Goal: Transaction & Acquisition: Purchase product/service

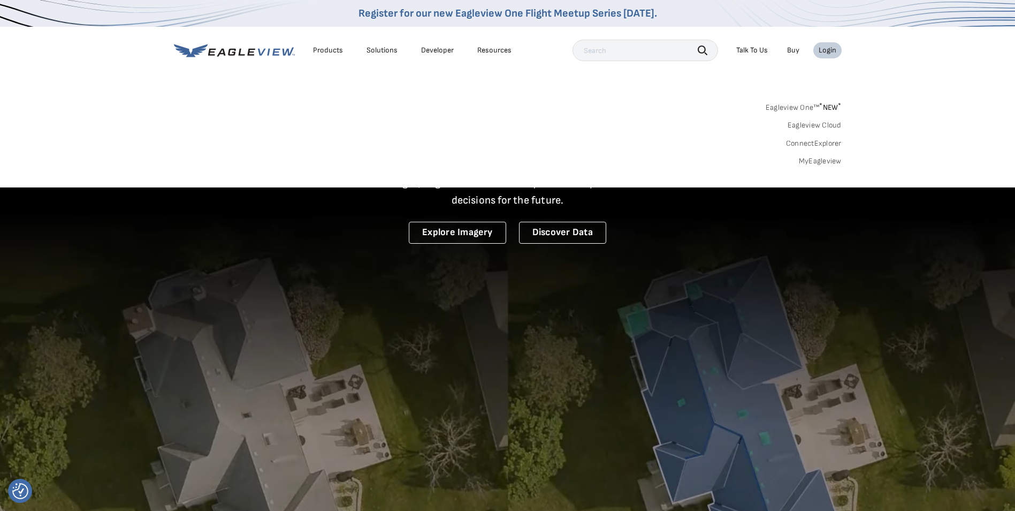
click at [827, 171] on div "Search Products Our Product Areas Imagery 1-Inch GSD Aerial Imagery *" at bounding box center [507, 137] width 1015 height 101
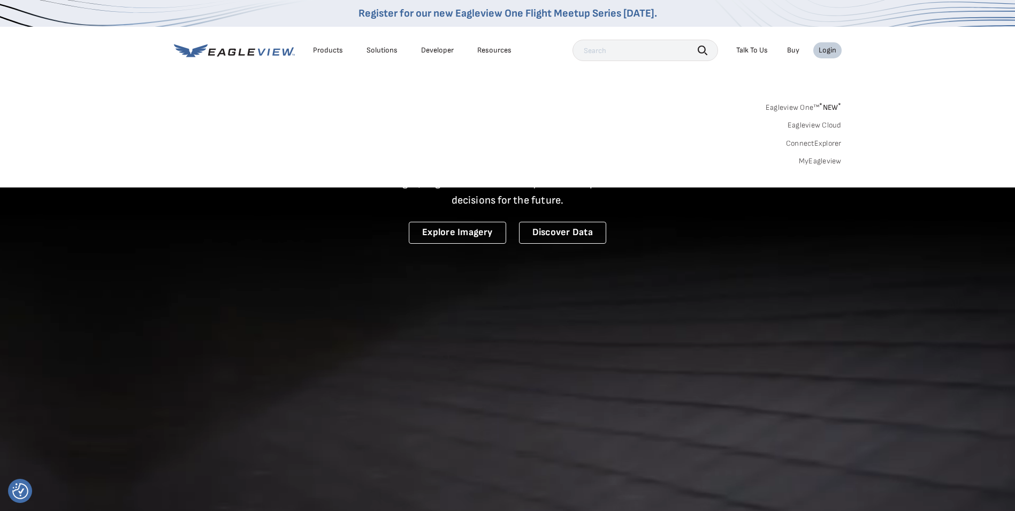
click at [815, 161] on link "MyEagleview" at bounding box center [820, 161] width 43 height 10
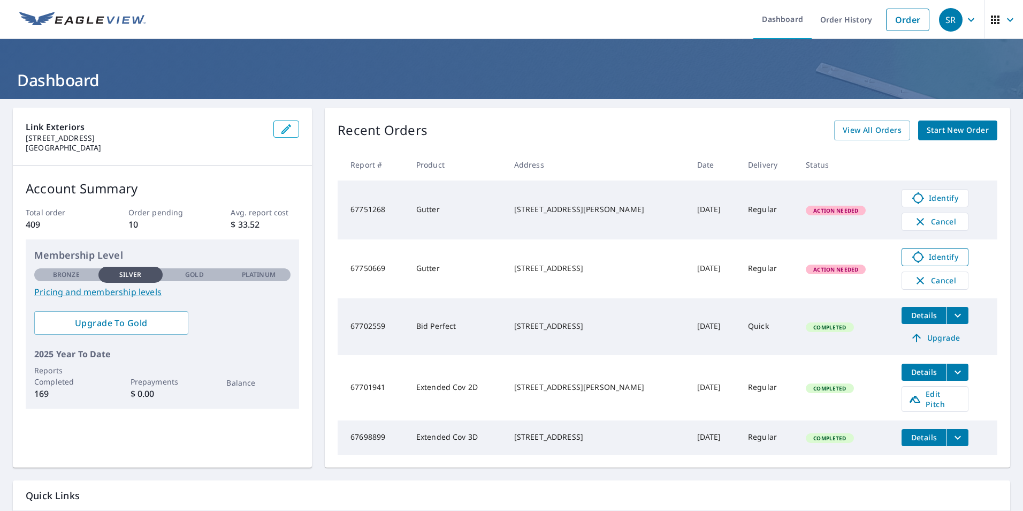
click at [916, 257] on span "Identify" at bounding box center [935, 256] width 53 height 13
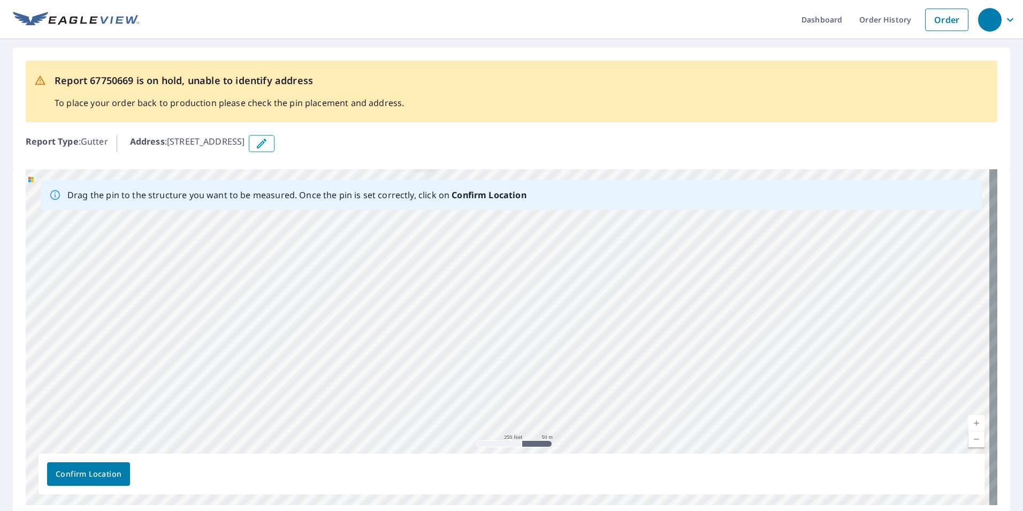
click at [268, 142] on icon "button" at bounding box center [261, 143] width 13 height 13
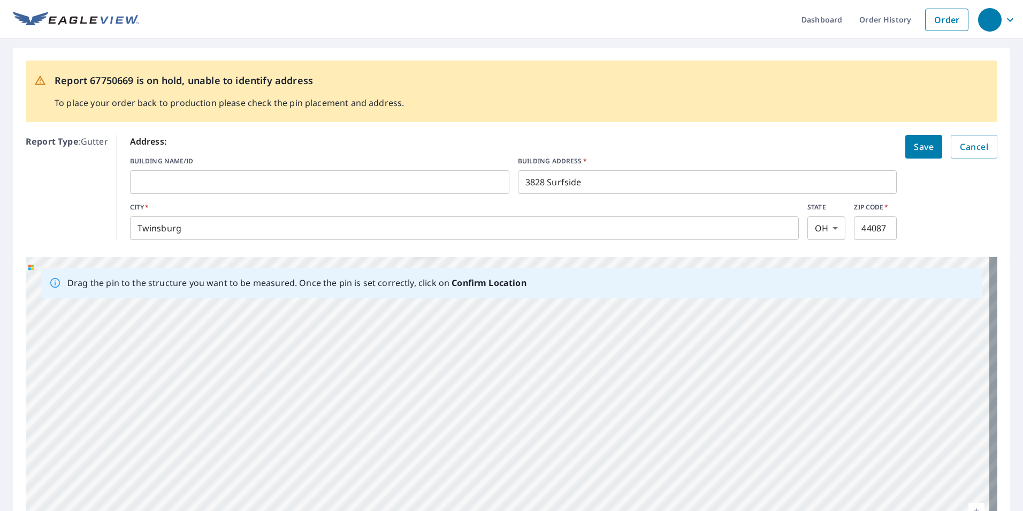
click at [201, 234] on input "Twinsburg" at bounding box center [464, 228] width 669 height 30
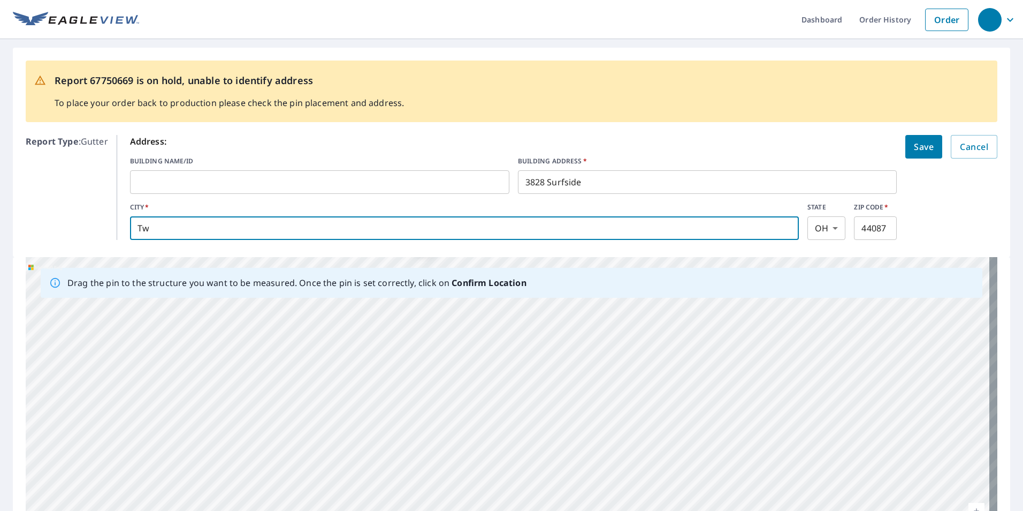
type input "T"
type input "Aurora"
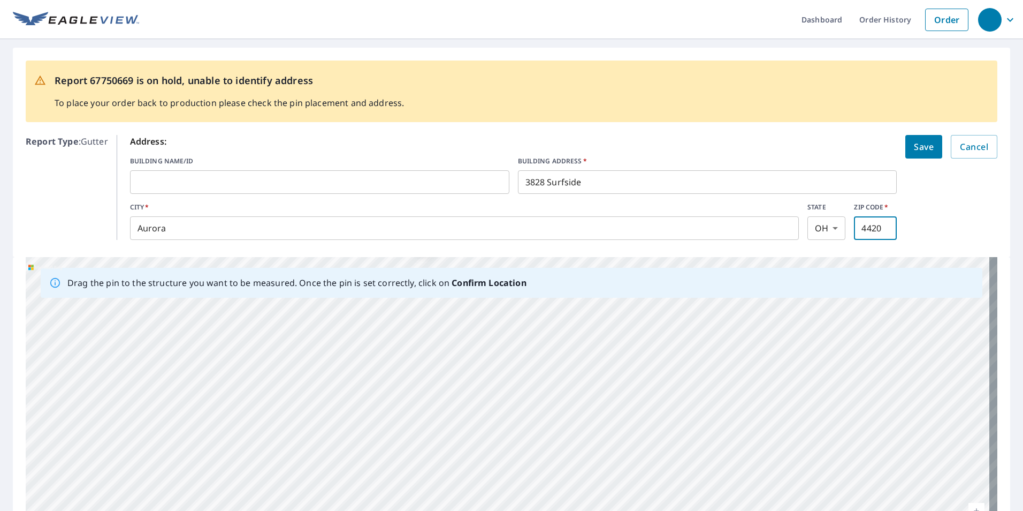
type input "44202"
click button "Save" at bounding box center [924, 147] width 37 height 24
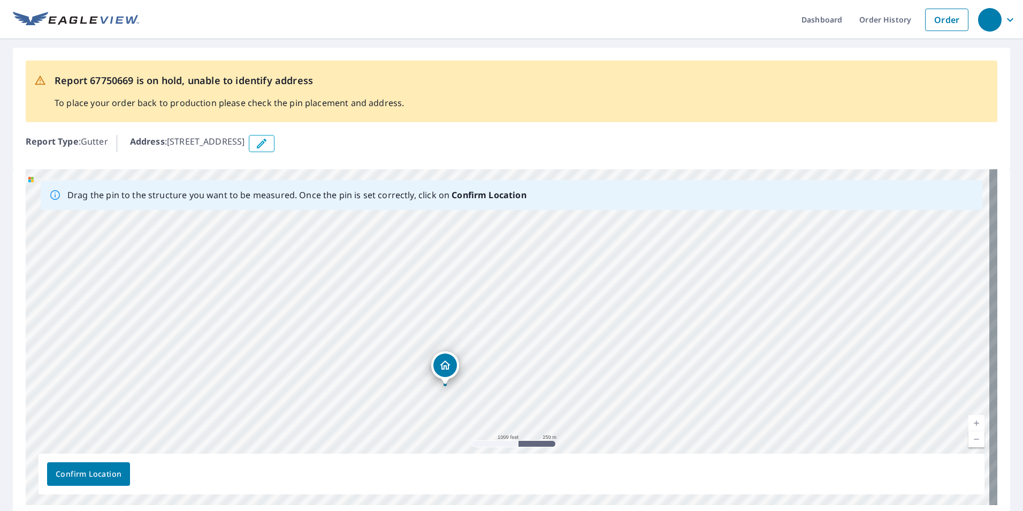
drag, startPoint x: 181, startPoint y: 312, endPoint x: 329, endPoint y: 399, distance: 171.1
click at [334, 411] on div "3828 Surfside Aurora, OH 44202" at bounding box center [512, 337] width 972 height 336
drag, startPoint x: 389, startPoint y: 281, endPoint x: 174, endPoint y: 340, distance: 222.5
click at [174, 340] on div "3828 Surfside Aurora, OH 44202" at bounding box center [512, 337] width 972 height 336
drag, startPoint x: 229, startPoint y: 346, endPoint x: 439, endPoint y: 400, distance: 216.6
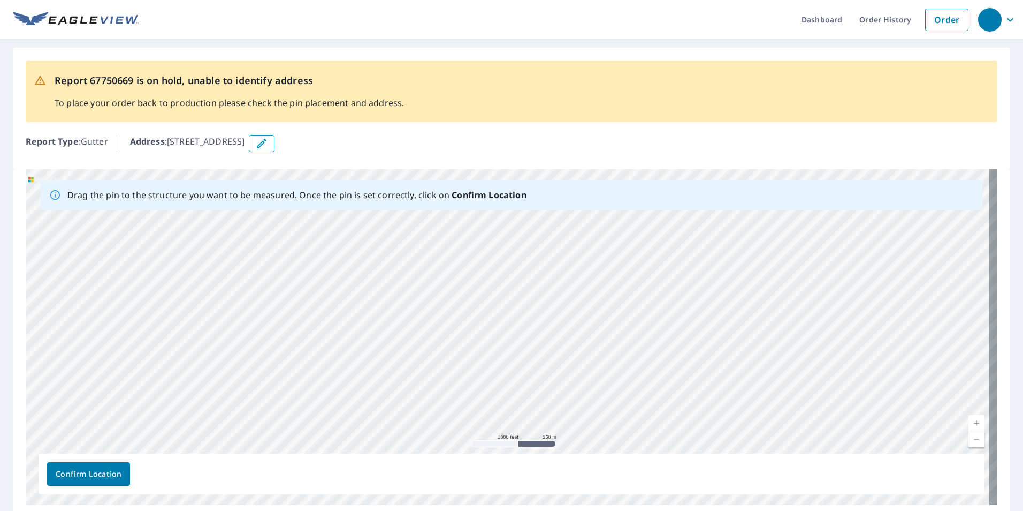
click at [455, 410] on div "3828 Surfside Aurora, OH 44202" at bounding box center [512, 337] width 972 height 336
drag, startPoint x: 178, startPoint y: 364, endPoint x: 221, endPoint y: 254, distance: 118.8
click at [221, 254] on div "3828 Surfside Aurora, OH 44202" at bounding box center [512, 337] width 972 height 336
click at [402, 362] on div "3828 Surfside Aurora, OH 44202" at bounding box center [512, 337] width 972 height 336
click at [435, 238] on div "3828 Surfside Aurora, OH 44202" at bounding box center [512, 337] width 972 height 336
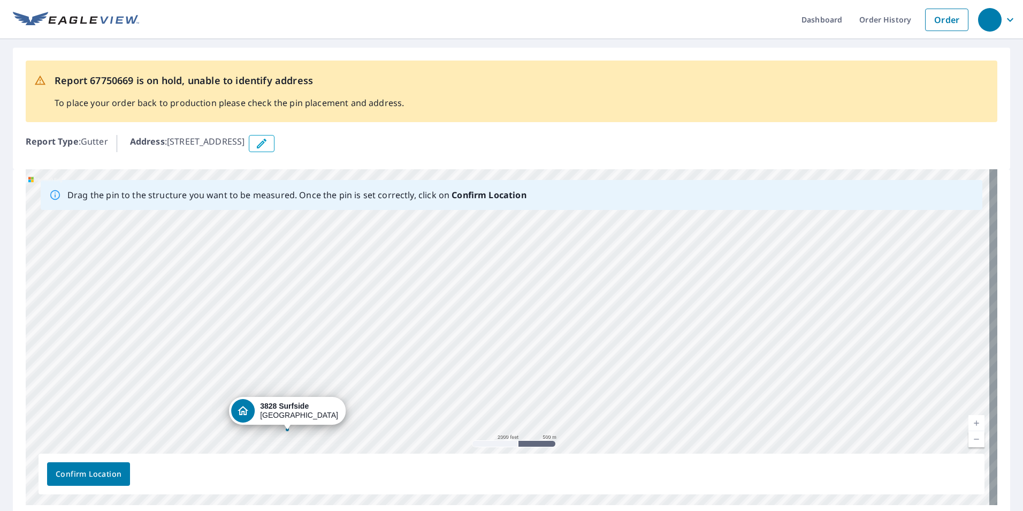
drag, startPoint x: 513, startPoint y: 315, endPoint x: 705, endPoint y: 192, distance: 228.6
click at [705, 192] on div "Drag the pin to the structure you want to be measured. Once the pin is set corr…" at bounding box center [512, 337] width 972 height 336
click at [723, 100] on div "Report 67750669 is on hold, unable to identify address To place your order back…" at bounding box center [512, 91] width 972 height 62
click at [394, 324] on div "3828 Surfside Aurora, OH 44202" at bounding box center [512, 337] width 972 height 336
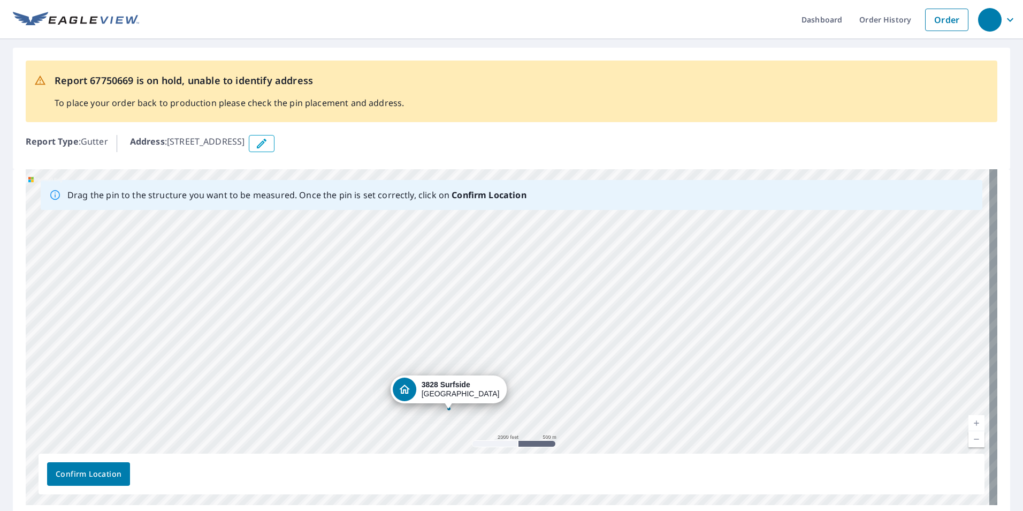
click at [336, 397] on div "3828 Surfside Aurora, OH 44202" at bounding box center [512, 337] width 972 height 336
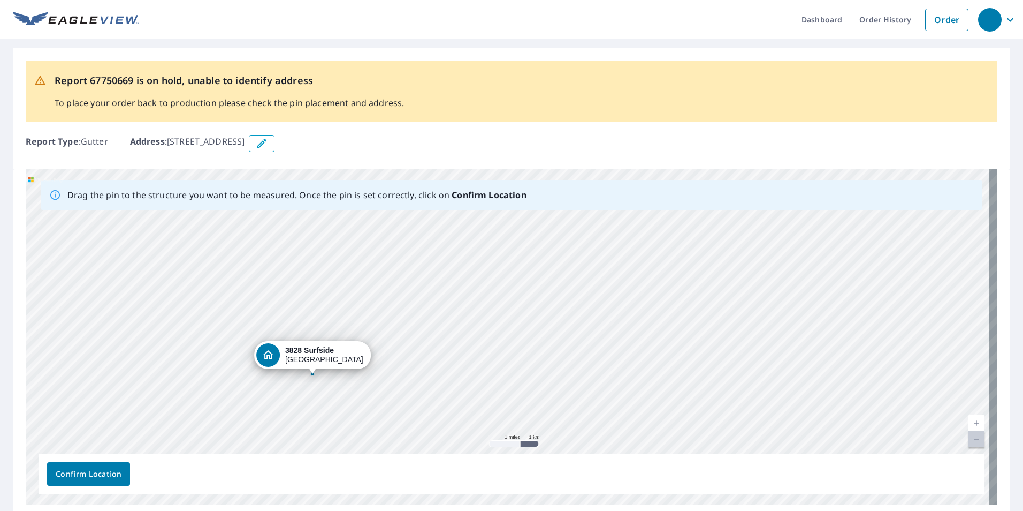
drag, startPoint x: 401, startPoint y: 313, endPoint x: 206, endPoint y: 313, distance: 195.3
click at [206, 313] on div "3828 Surfside Aurora, OH 44202" at bounding box center [512, 337] width 972 height 336
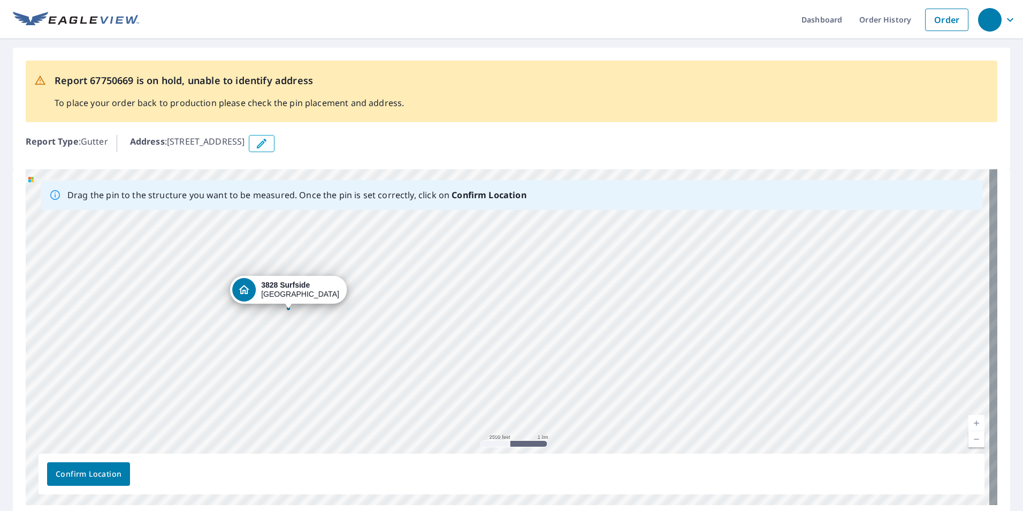
drag, startPoint x: 111, startPoint y: 404, endPoint x: 292, endPoint y: 289, distance: 214.4
click at [292, 290] on div "3828 Surfside Aurora, OH 44202" at bounding box center [512, 337] width 972 height 336
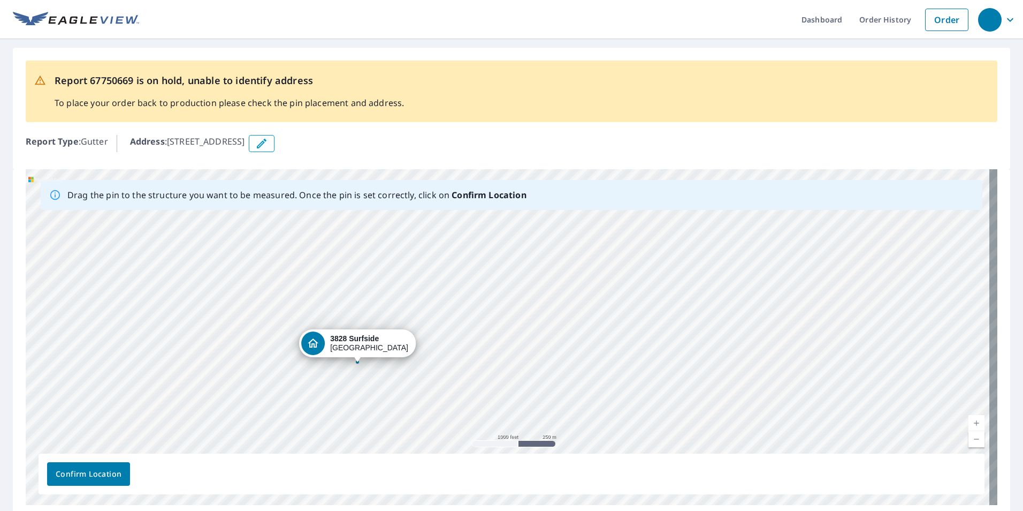
drag, startPoint x: 527, startPoint y: 286, endPoint x: 364, endPoint y: 425, distance: 214.5
click at [364, 425] on div "3828 Surfside Aurora, OH 44202" at bounding box center [512, 337] width 972 height 336
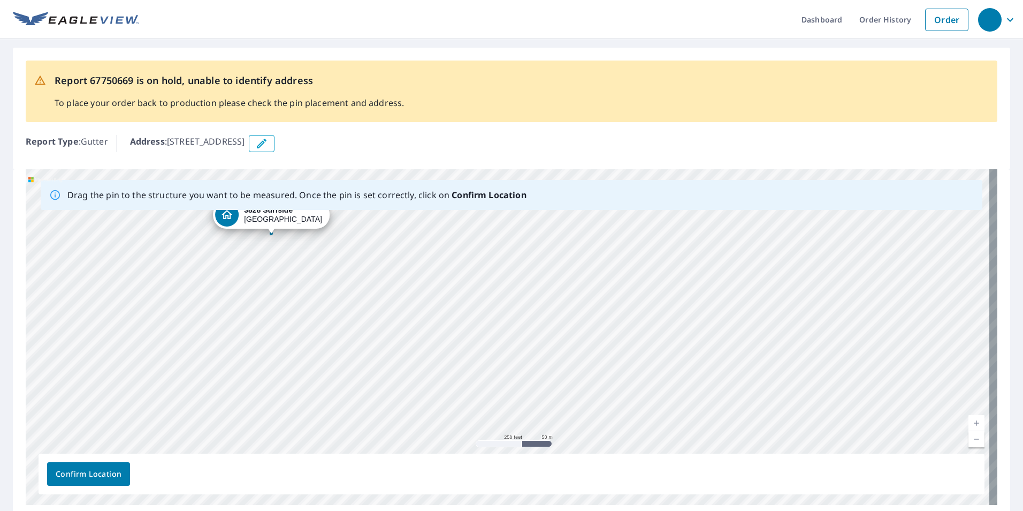
drag, startPoint x: 257, startPoint y: 392, endPoint x: 460, endPoint y: 243, distance: 251.9
click at [460, 243] on div "3828 Surfside Aurora, OH 44202" at bounding box center [512, 337] width 972 height 336
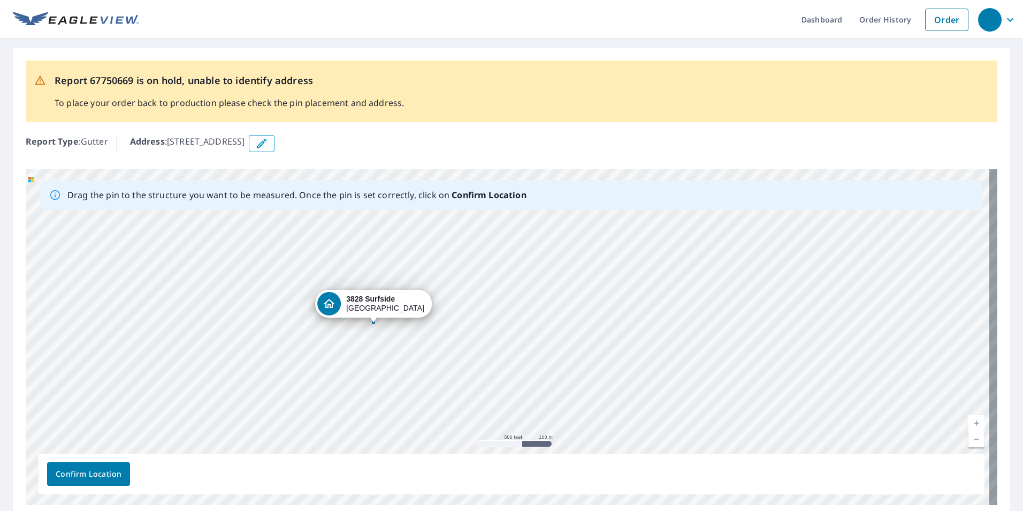
drag, startPoint x: 322, startPoint y: 225, endPoint x: 385, endPoint y: 300, distance: 98.0
click at [385, 300] on div "3828 Surfside Aurora, OH 44202" at bounding box center [512, 337] width 972 height 336
drag, startPoint x: 548, startPoint y: 288, endPoint x: 450, endPoint y: 407, distance: 153.6
click at [450, 407] on div "3828 Surfside Aurora, OH 44202" at bounding box center [512, 337] width 972 height 336
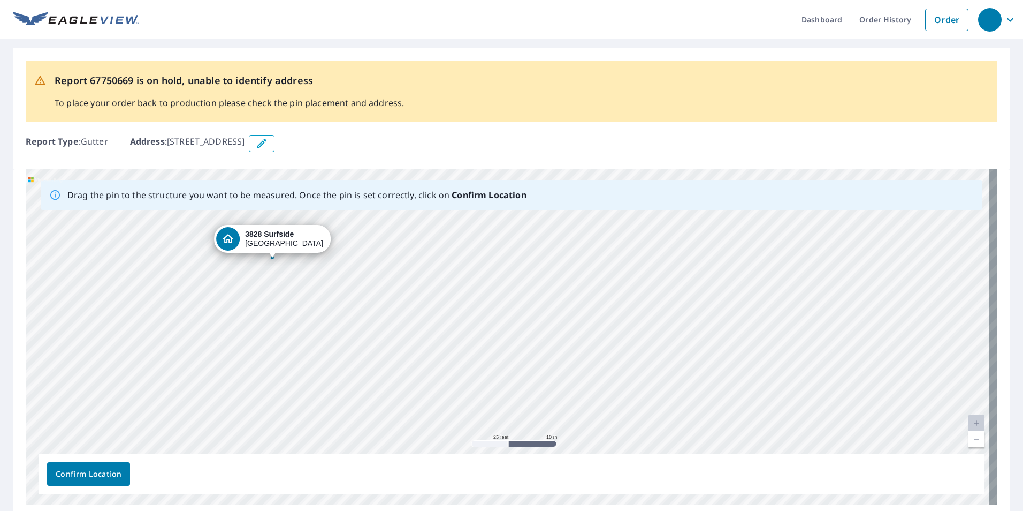
drag, startPoint x: 461, startPoint y: 295, endPoint x: 380, endPoint y: 425, distance: 153.9
click at [380, 425] on div "3828 Surfside Aurora, OH 44202" at bounding box center [512, 337] width 972 height 336
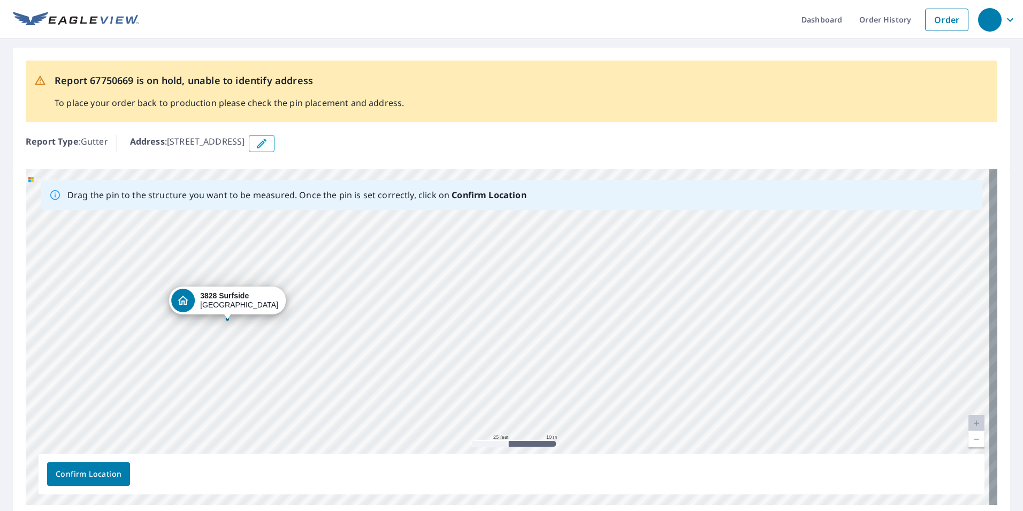
drag, startPoint x: 440, startPoint y: 353, endPoint x: 425, endPoint y: 377, distance: 28.1
click at [425, 377] on div "3828 Surfside Aurora, OH 44202" at bounding box center [512, 337] width 972 height 336
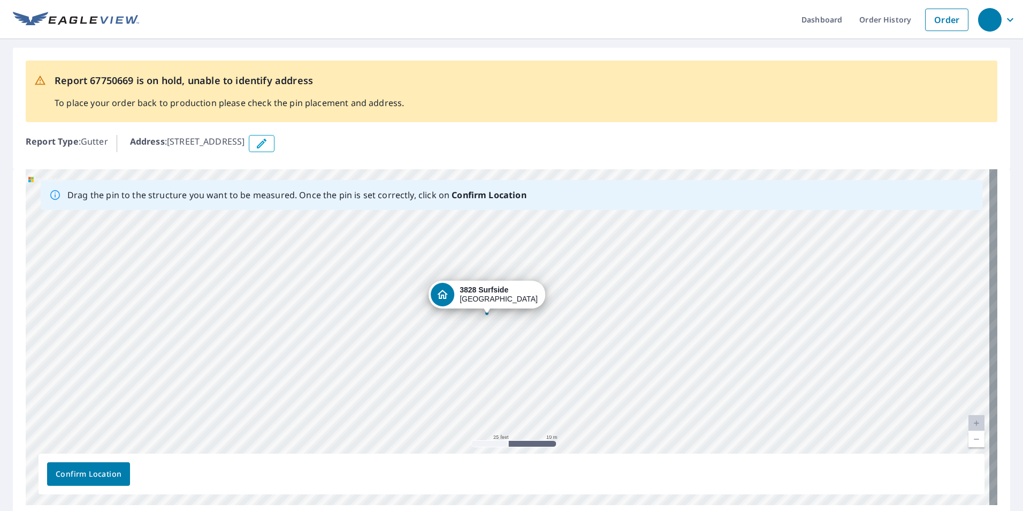
drag, startPoint x: 239, startPoint y: 300, endPoint x: 497, endPoint y: 288, distance: 257.7
click at [497, 288] on div "3828 Surfside Aurora, OH 44202" at bounding box center [512, 337] width 972 height 336
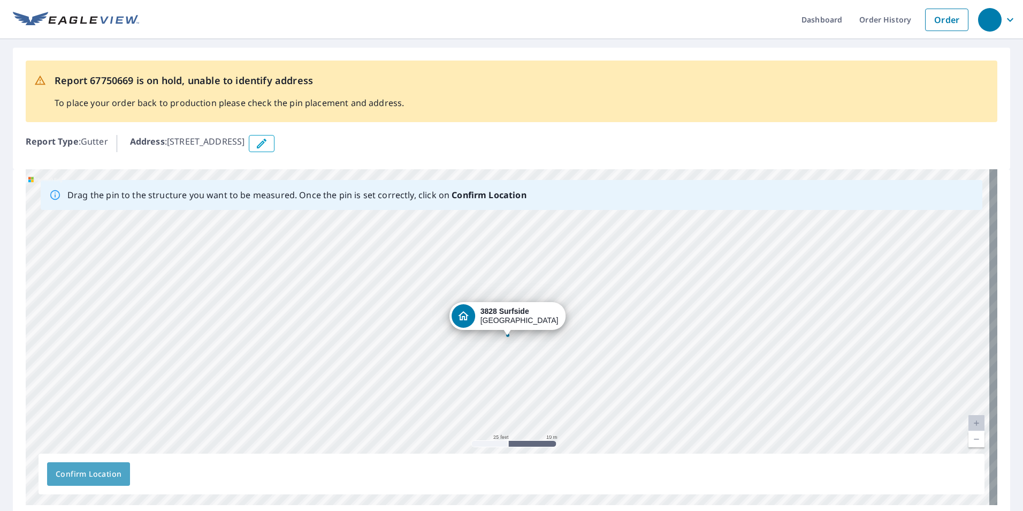
click at [89, 479] on span "Confirm Location" at bounding box center [89, 473] width 66 height 13
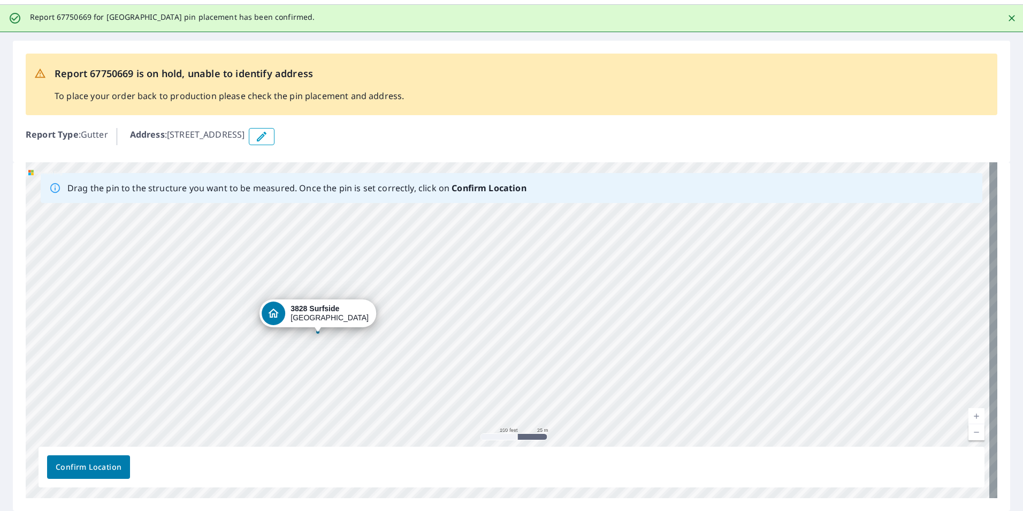
scroll to position [70, 0]
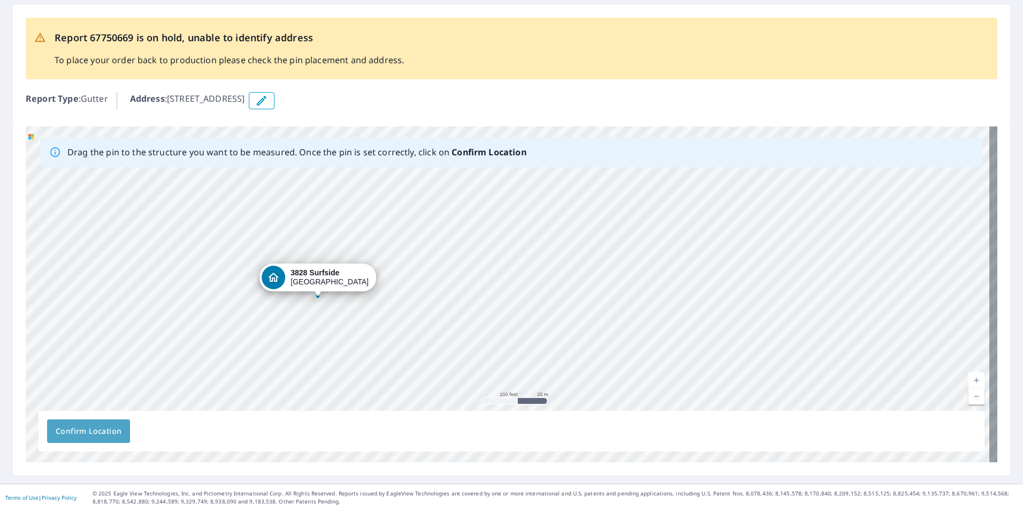
click at [102, 434] on span "Confirm Location" at bounding box center [89, 430] width 66 height 13
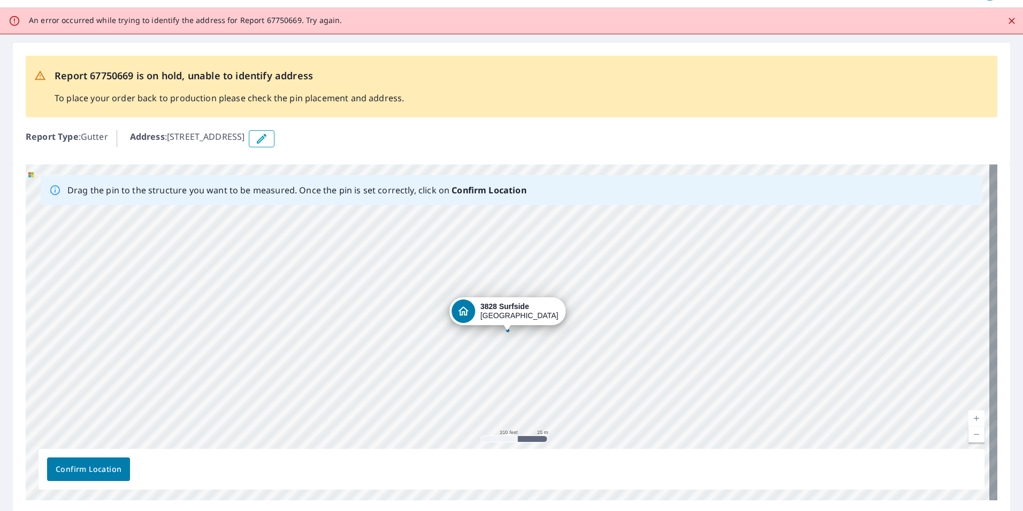
scroll to position [0, 0]
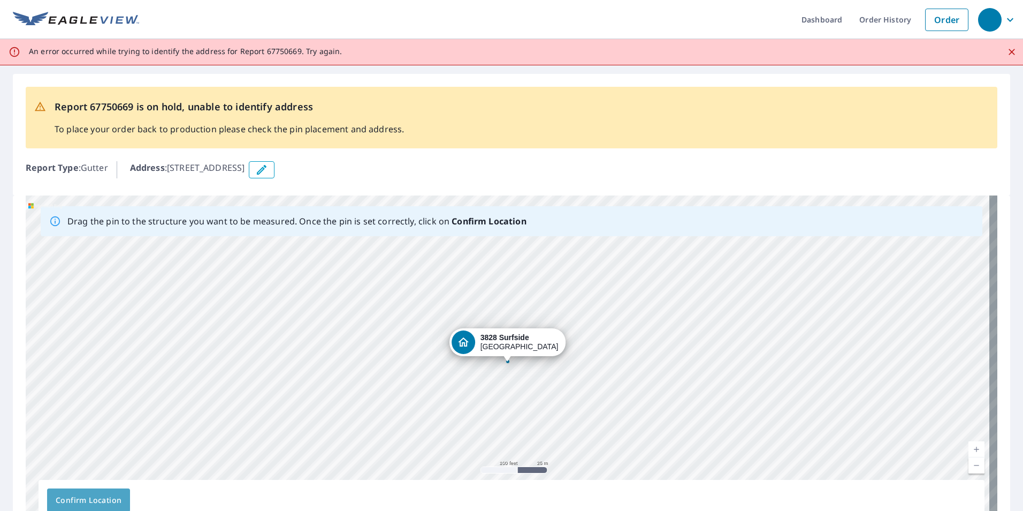
click at [107, 498] on span "Confirm Location" at bounding box center [89, 499] width 66 height 13
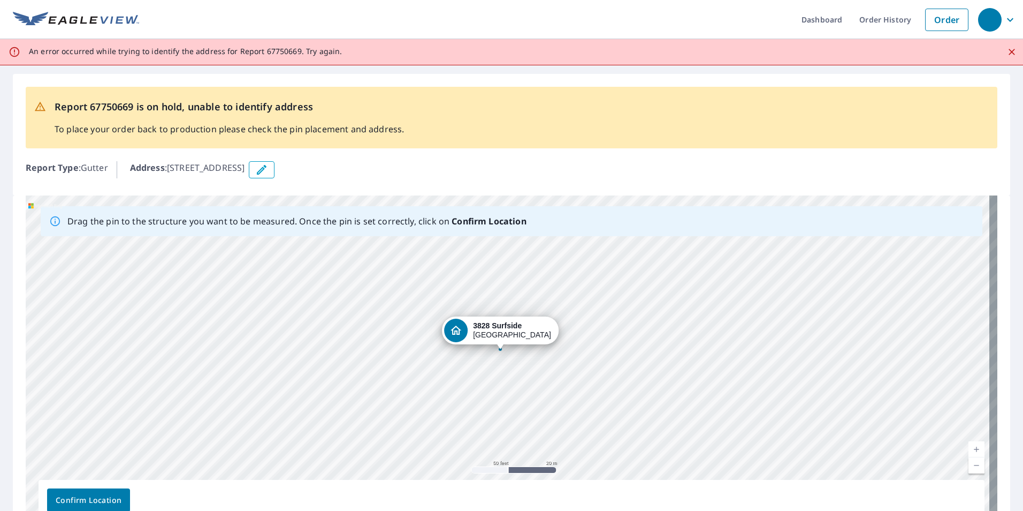
click at [275, 163] on button "button" at bounding box center [262, 169] width 26 height 17
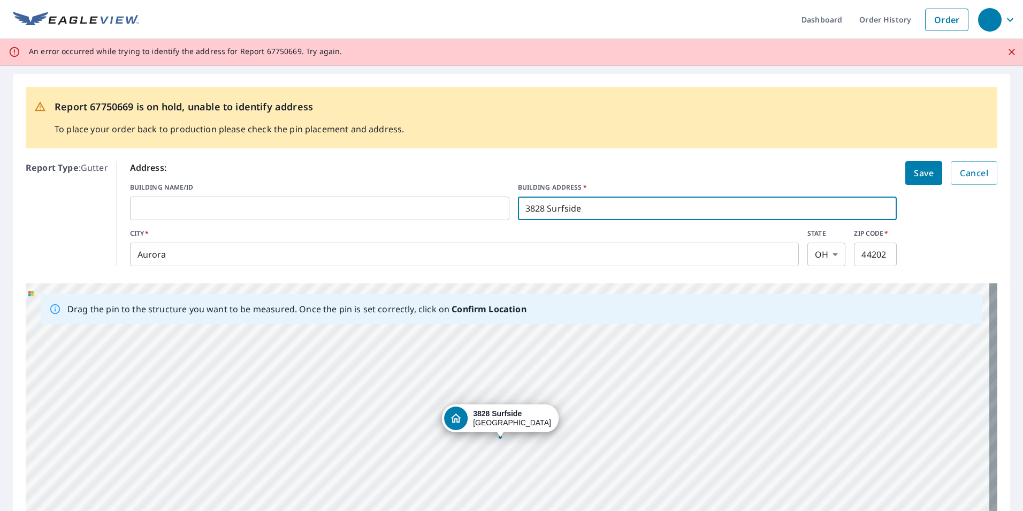
click at [599, 215] on input "3828 Surfside" at bounding box center [707, 208] width 379 height 30
type input "3828 Surfside Cir"
click at [914, 169] on span "Save" at bounding box center [924, 172] width 20 height 15
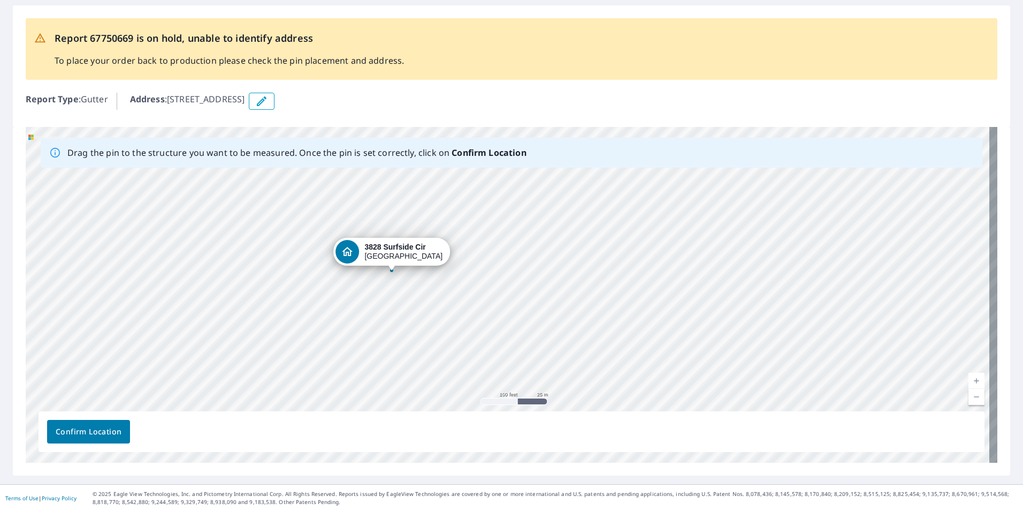
scroll to position [69, 0]
click at [79, 431] on span "Confirm Location" at bounding box center [89, 430] width 66 height 13
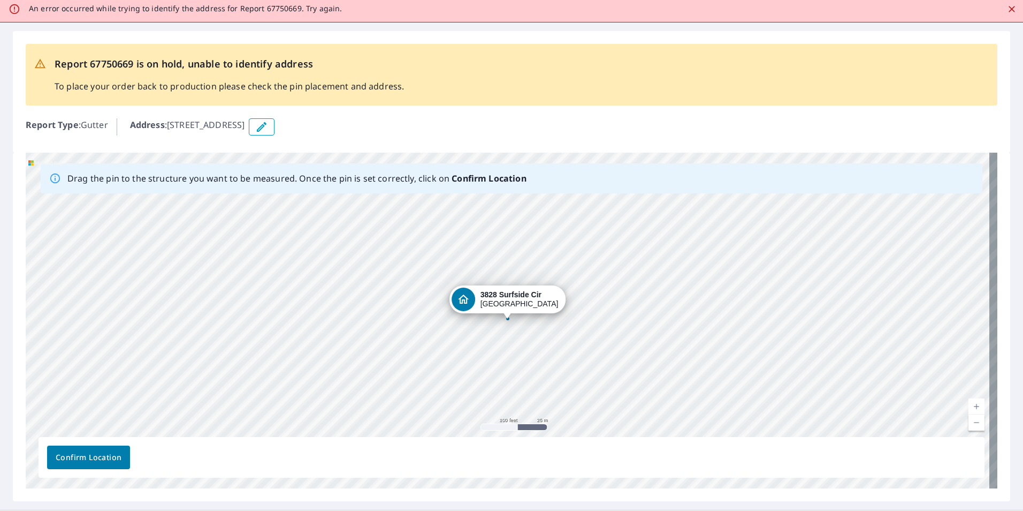
scroll to position [0, 0]
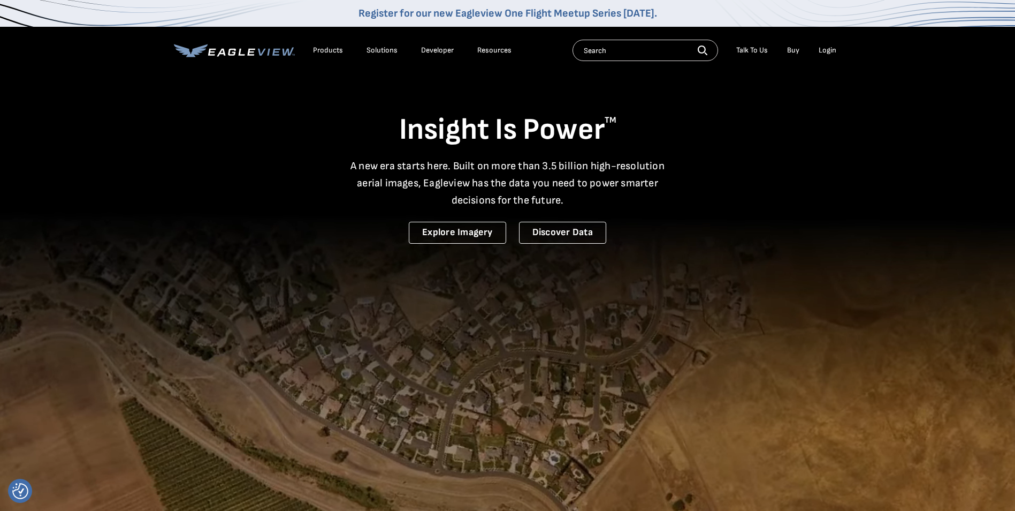
click at [823, 54] on div "Login" at bounding box center [828, 50] width 18 height 10
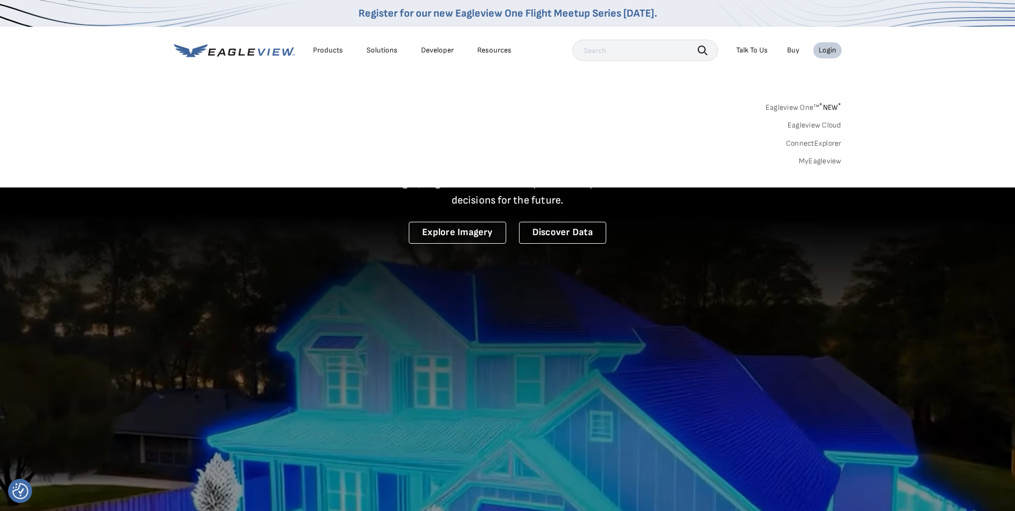
click at [826, 161] on link "MyEagleview" at bounding box center [820, 161] width 43 height 10
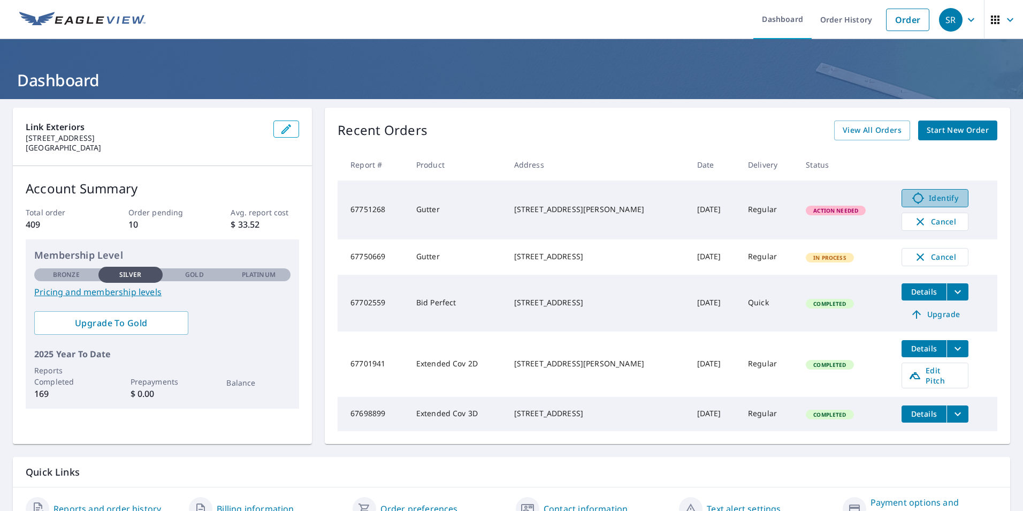
click at [949, 197] on span "Identify" at bounding box center [935, 198] width 53 height 13
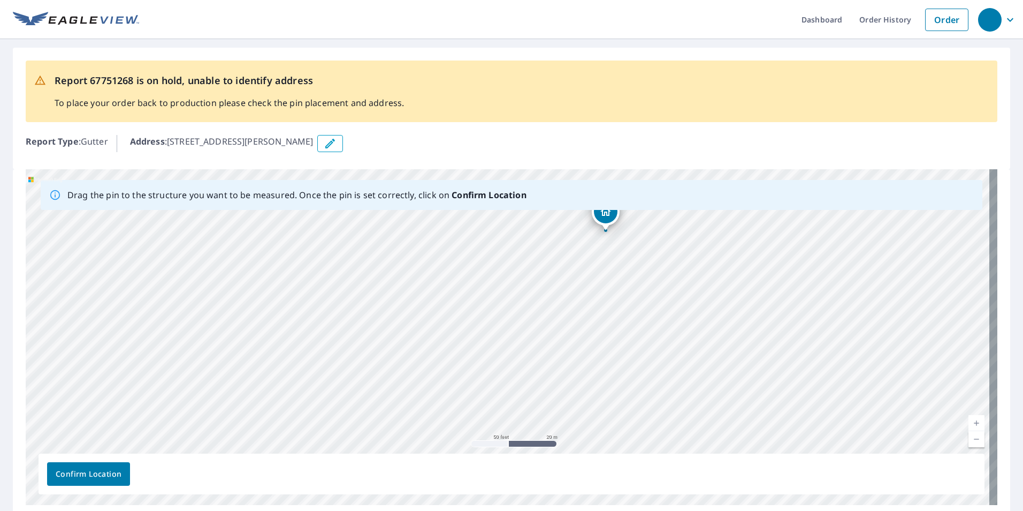
drag, startPoint x: 432, startPoint y: 315, endPoint x: 610, endPoint y: 215, distance: 204.2
click at [96, 474] on span "Confirm Location" at bounding box center [89, 473] width 66 height 13
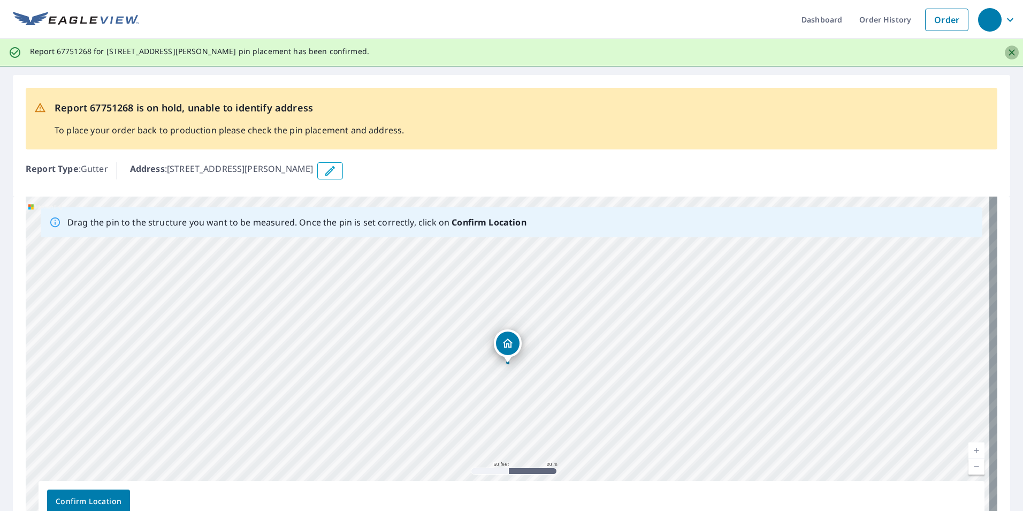
click at [1007, 50] on icon "Close" at bounding box center [1012, 52] width 11 height 11
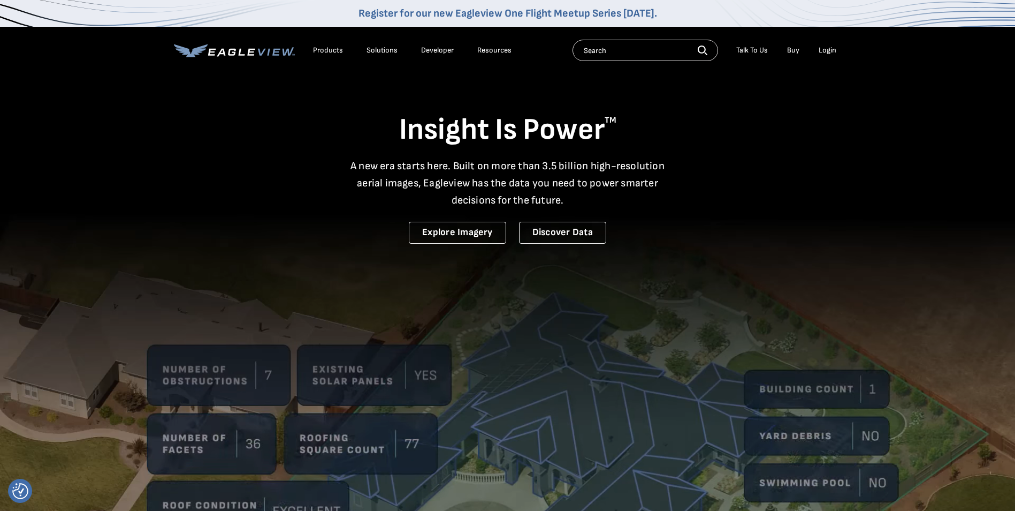
click at [828, 51] on div "Login" at bounding box center [828, 50] width 18 height 10
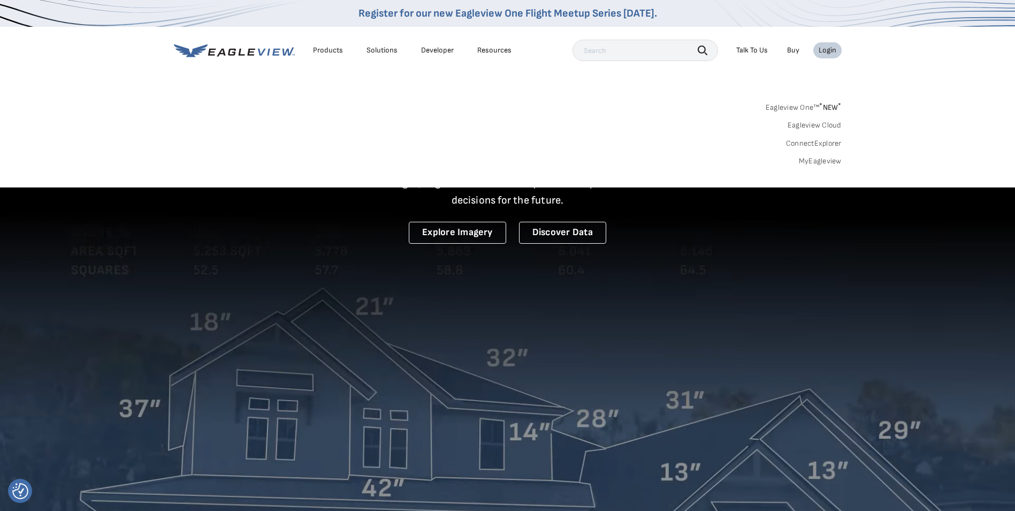
click at [819, 159] on link "MyEagleview" at bounding box center [820, 161] width 43 height 10
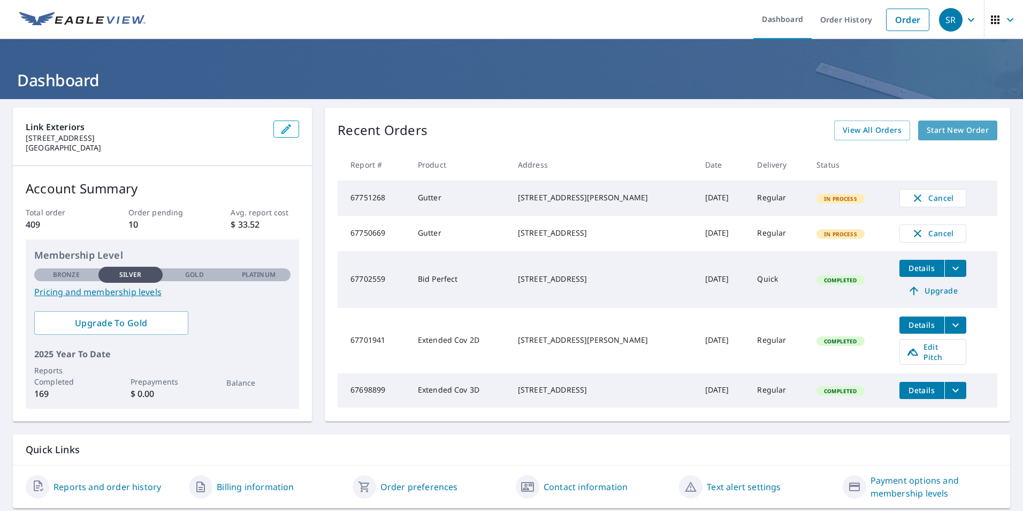
click at [959, 132] on span "Start New Order" at bounding box center [958, 130] width 62 height 13
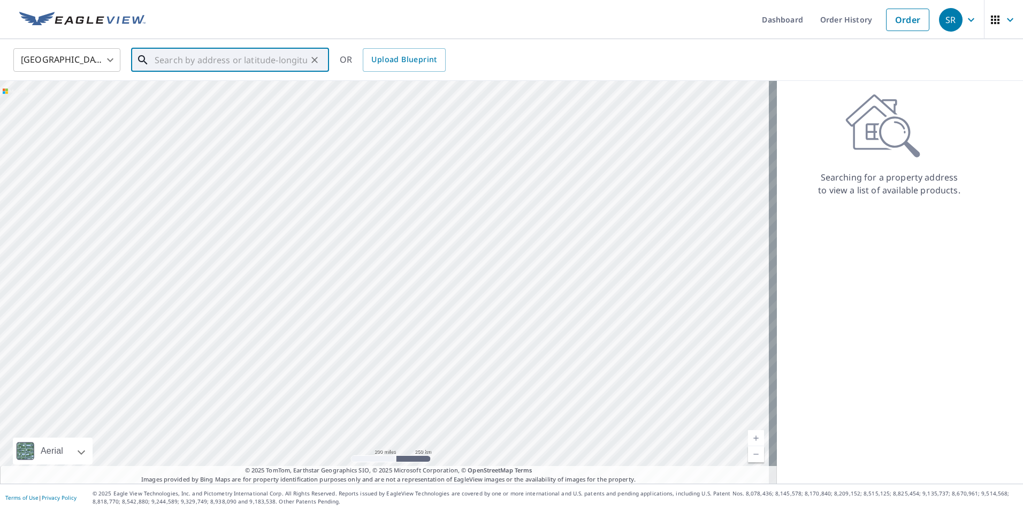
click at [217, 59] on input "text" at bounding box center [231, 60] width 153 height 30
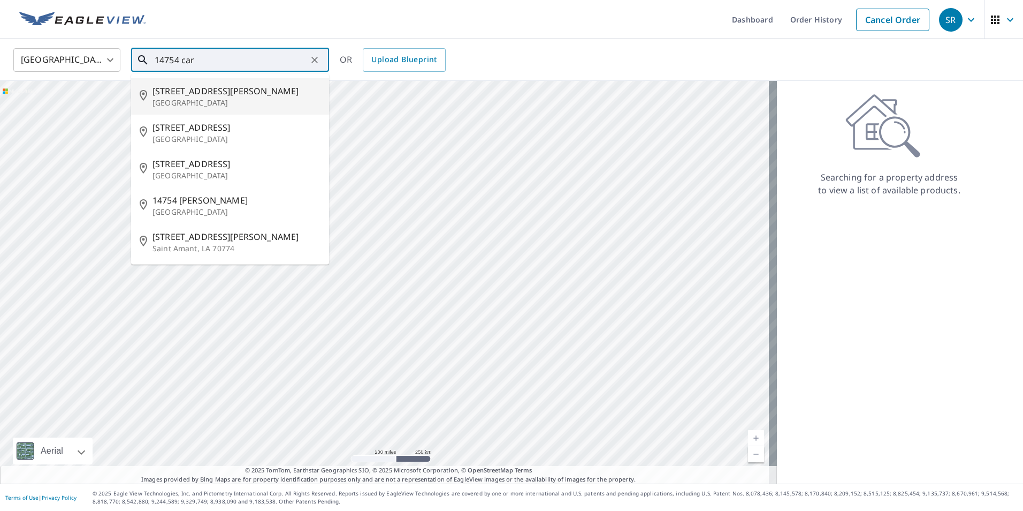
click at [194, 88] on span "[STREET_ADDRESS][PERSON_NAME]" at bounding box center [237, 91] width 168 height 13
type input "[STREET_ADDRESS][PERSON_NAME]"
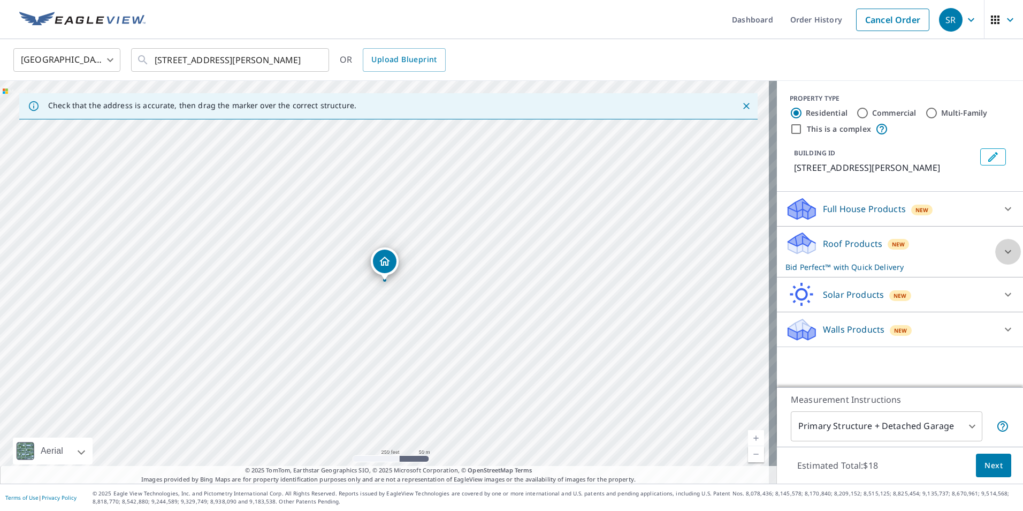
click at [995, 254] on div at bounding box center [1008, 252] width 26 height 26
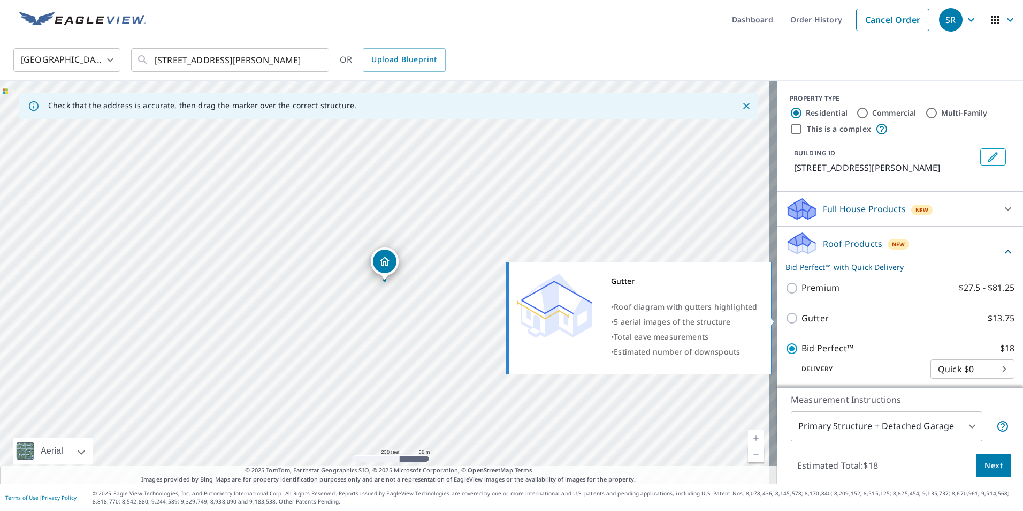
click at [788, 317] on input "Gutter $13.75" at bounding box center [794, 317] width 16 height 13
checkbox input "true"
checkbox input "false"
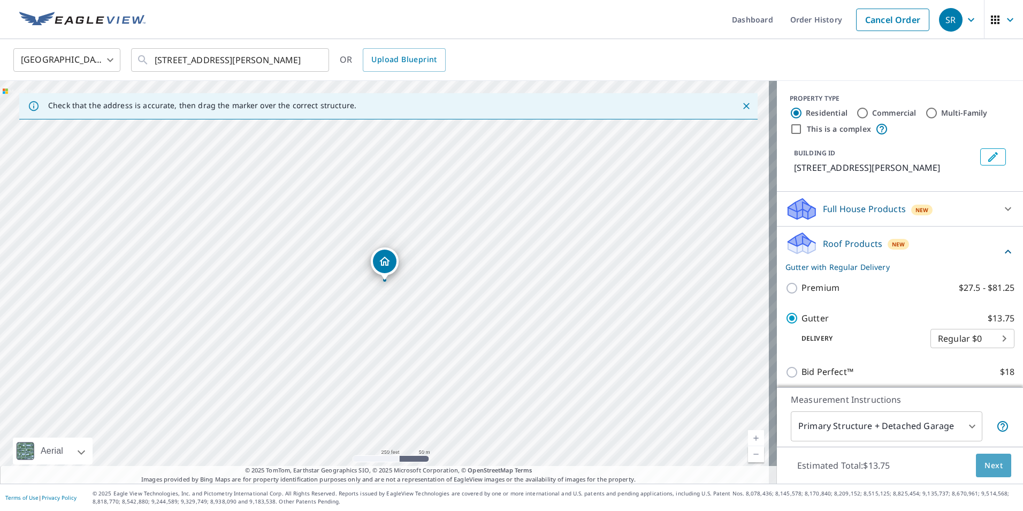
click at [986, 466] on span "Next" at bounding box center [994, 465] width 18 height 13
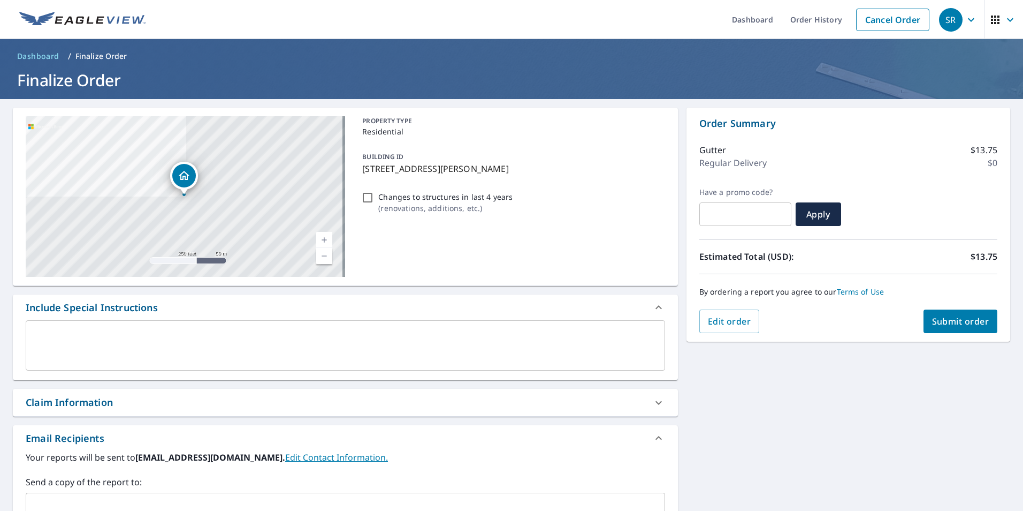
click at [937, 325] on span "Submit order" at bounding box center [960, 321] width 57 height 12
checkbox input "true"
